Goal: Task Accomplishment & Management: Manage account settings

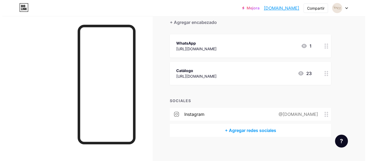
scroll to position [57, 0]
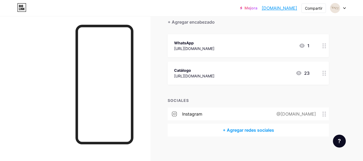
click at [234, 131] on font "+ Agregar redes sociales" at bounding box center [247, 129] width 51 height 5
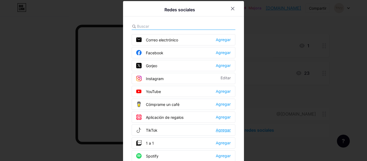
click at [217, 130] on font "Agregar" at bounding box center [222, 130] width 15 height 4
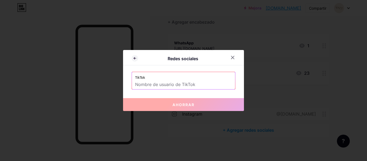
click at [147, 87] on input "text" at bounding box center [183, 84] width 97 height 9
paste input "soluna.accesorios2"
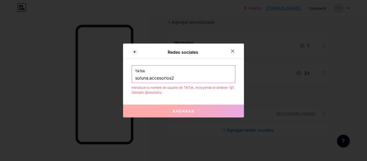
click at [136, 78] on input "soluna.accesorios2" at bounding box center [183, 78] width 97 height 9
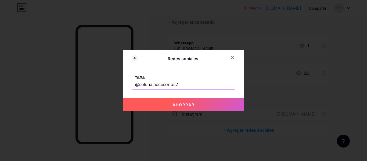
click at [158, 105] on button "Ahorrar" at bounding box center [183, 104] width 121 height 13
type input "[URL][DOMAIN_NAME][DOMAIN_NAME]"
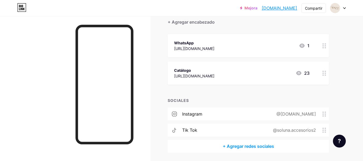
click at [214, 74] on font "[URL][DOMAIN_NAME]" at bounding box center [194, 76] width 40 height 5
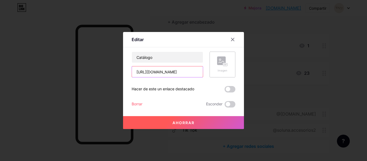
scroll to position [0, 269]
drag, startPoint x: 136, startPoint y: 71, endPoint x: 239, endPoint y: 75, distance: 103.1
click at [239, 75] on div "Editar Contenido YouTube Reproduce videos de YouTube sin salir de tu página. AG…" at bounding box center [183, 80] width 121 height 97
paste input "zMj9x-CU/dABnsbQDdiQgRBEklcIGZQ/edit?utm_content=DAGzMj9x-CU"
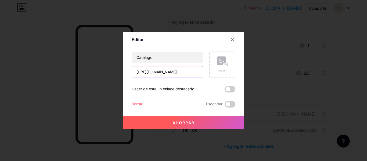
type input "[URL][DOMAIN_NAME]"
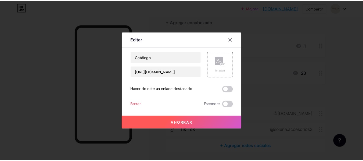
scroll to position [0, 0]
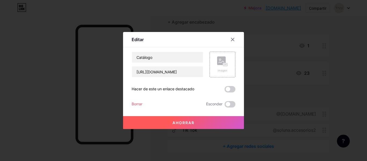
click at [177, 122] on font "Ahorrar" at bounding box center [183, 122] width 22 height 5
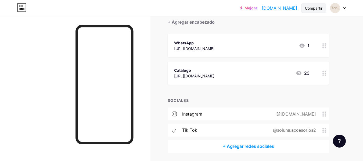
click at [310, 10] on font "Compartir" at bounding box center [313, 8] width 17 height 5
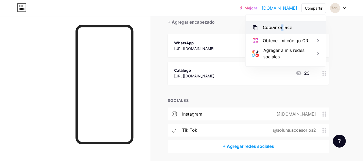
click at [279, 28] on font "Copiar enlace" at bounding box center [277, 27] width 30 height 5
copy font "n"
